Goal: Task Accomplishment & Management: Manage account settings

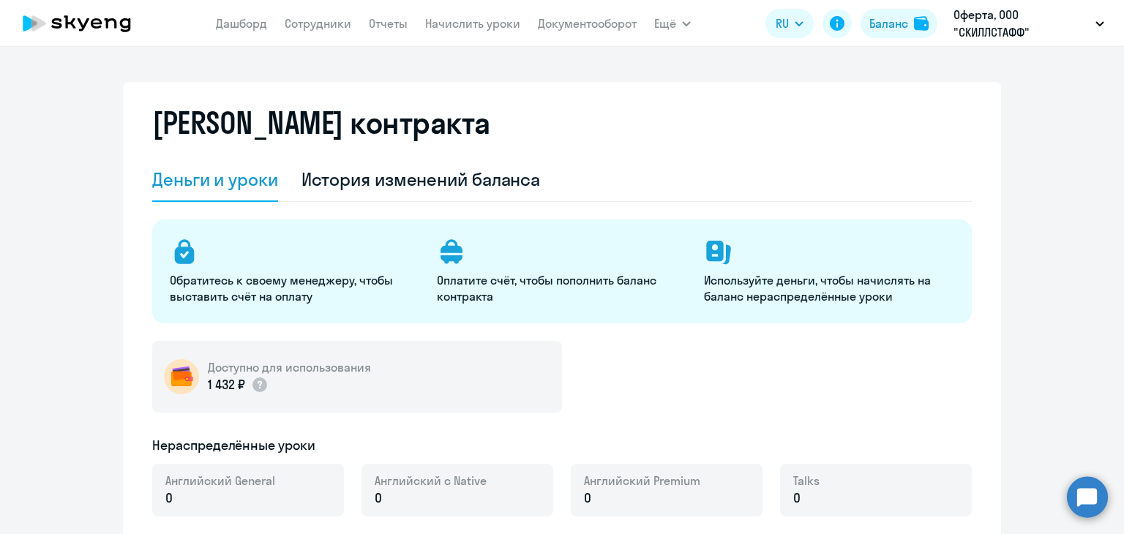
select select "english_adult_not_native_speaker"
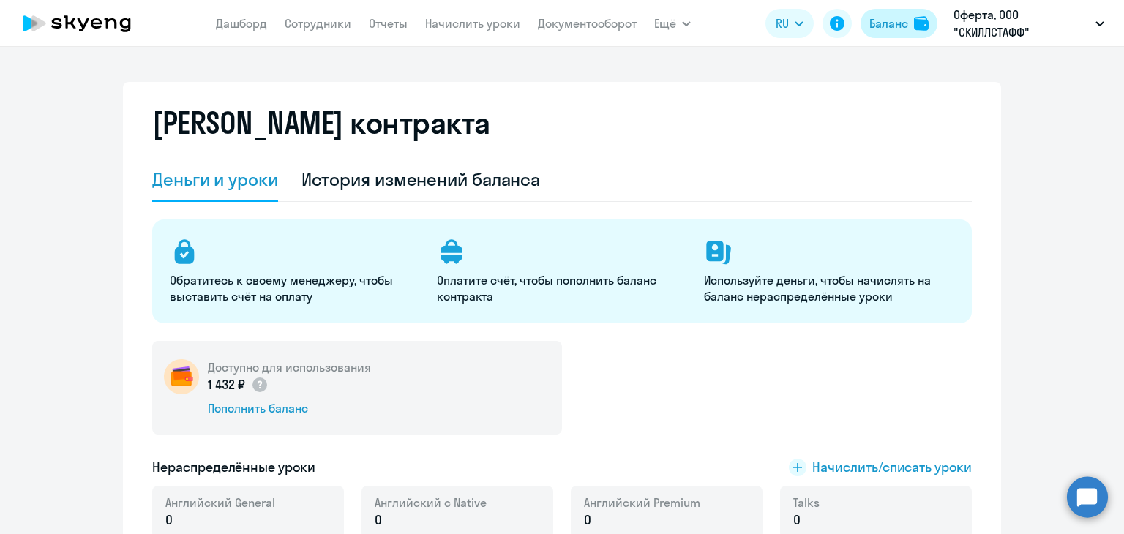
drag, startPoint x: 0, startPoint y: 0, endPoint x: 896, endPoint y: 24, distance: 896.3
click at [896, 24] on div "Баланс" at bounding box center [889, 24] width 39 height 18
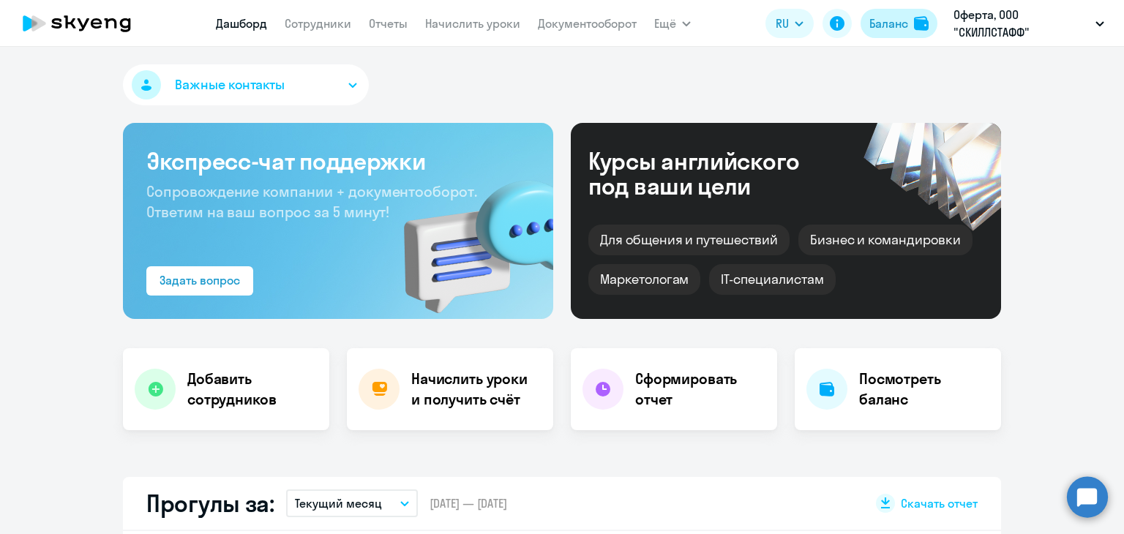
click at [904, 20] on div "Баланс" at bounding box center [889, 24] width 39 height 18
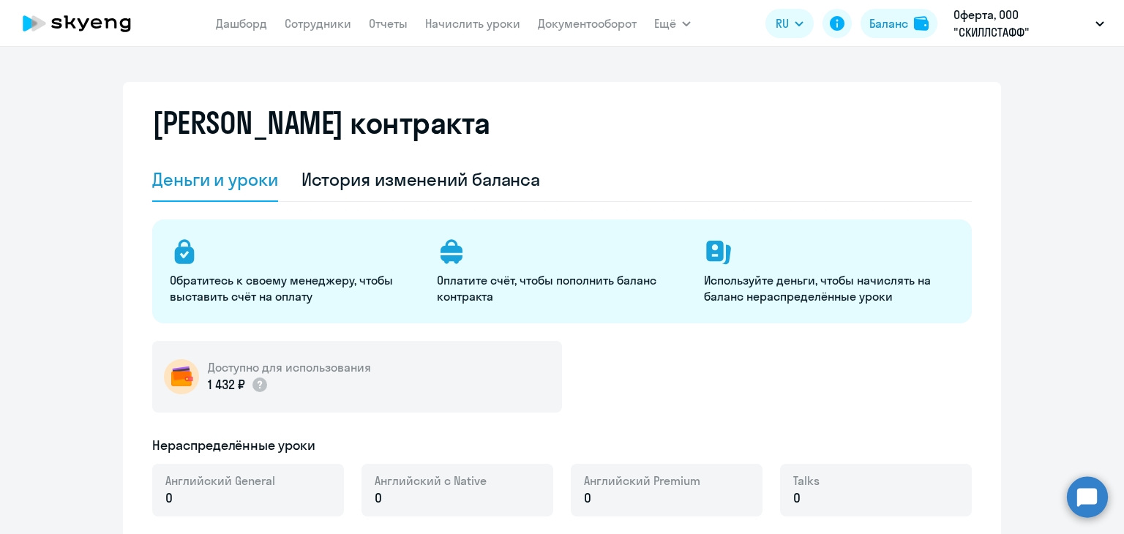
select select "english_adult_not_native_speaker"
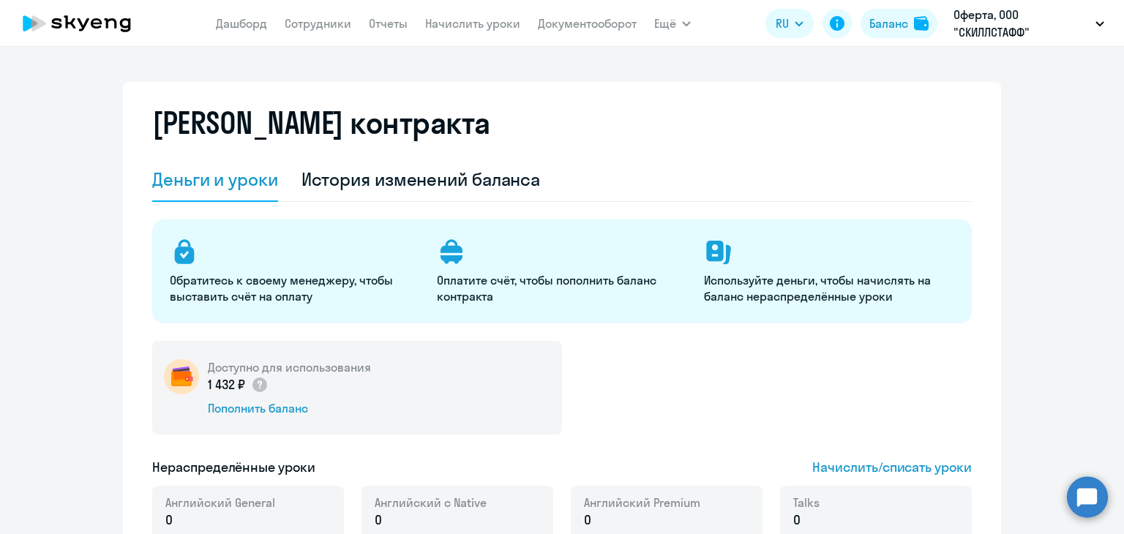
select select "english_adult_not_native_speaker"
